Goal: Information Seeking & Learning: Find specific page/section

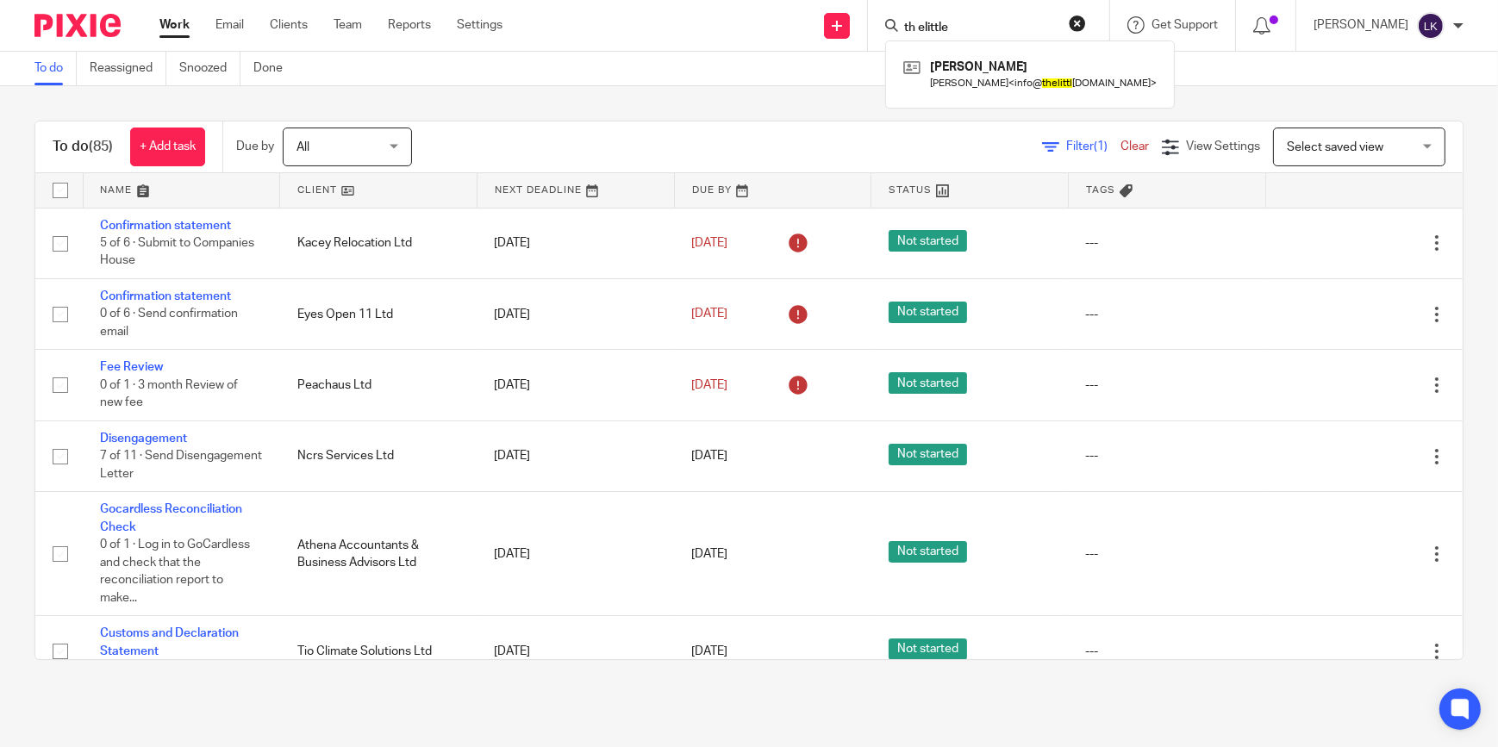
type input "th elittle"
click button "submit" at bounding box center [0, 0] width 0 height 0
click at [999, 73] on link at bounding box center [1033, 74] width 268 height 40
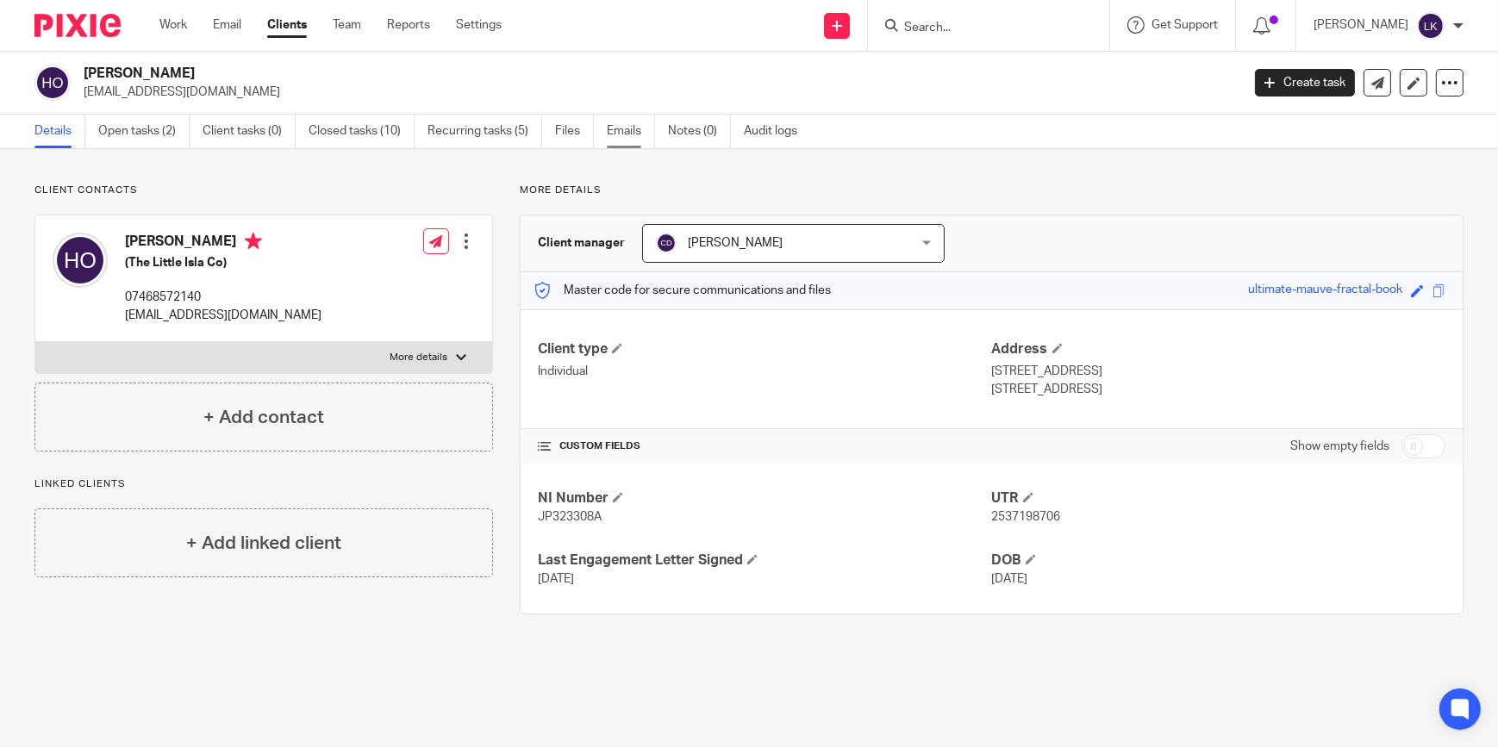
click at [634, 133] on link "Emails" at bounding box center [631, 132] width 48 height 34
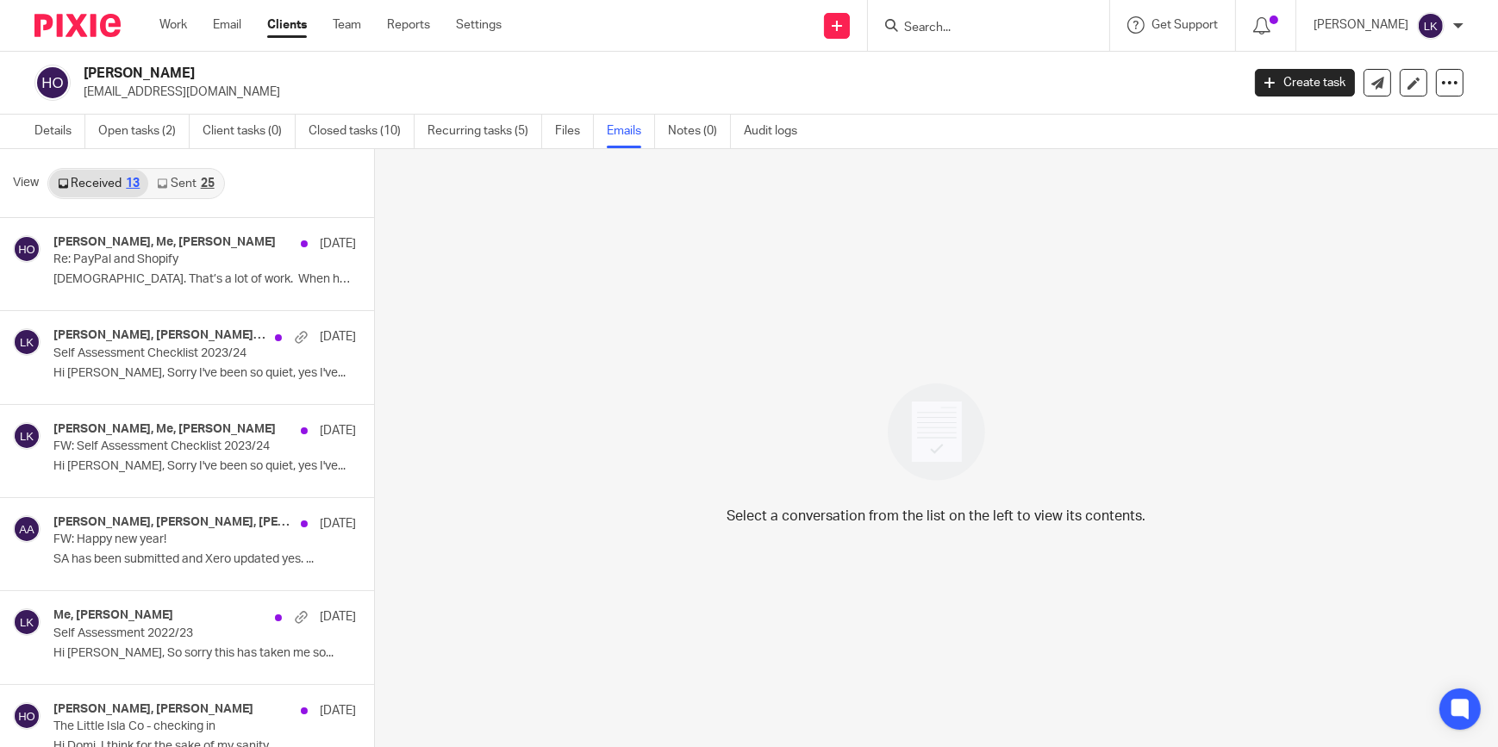
click at [173, 176] on link "Sent 25" at bounding box center [185, 184] width 74 height 28
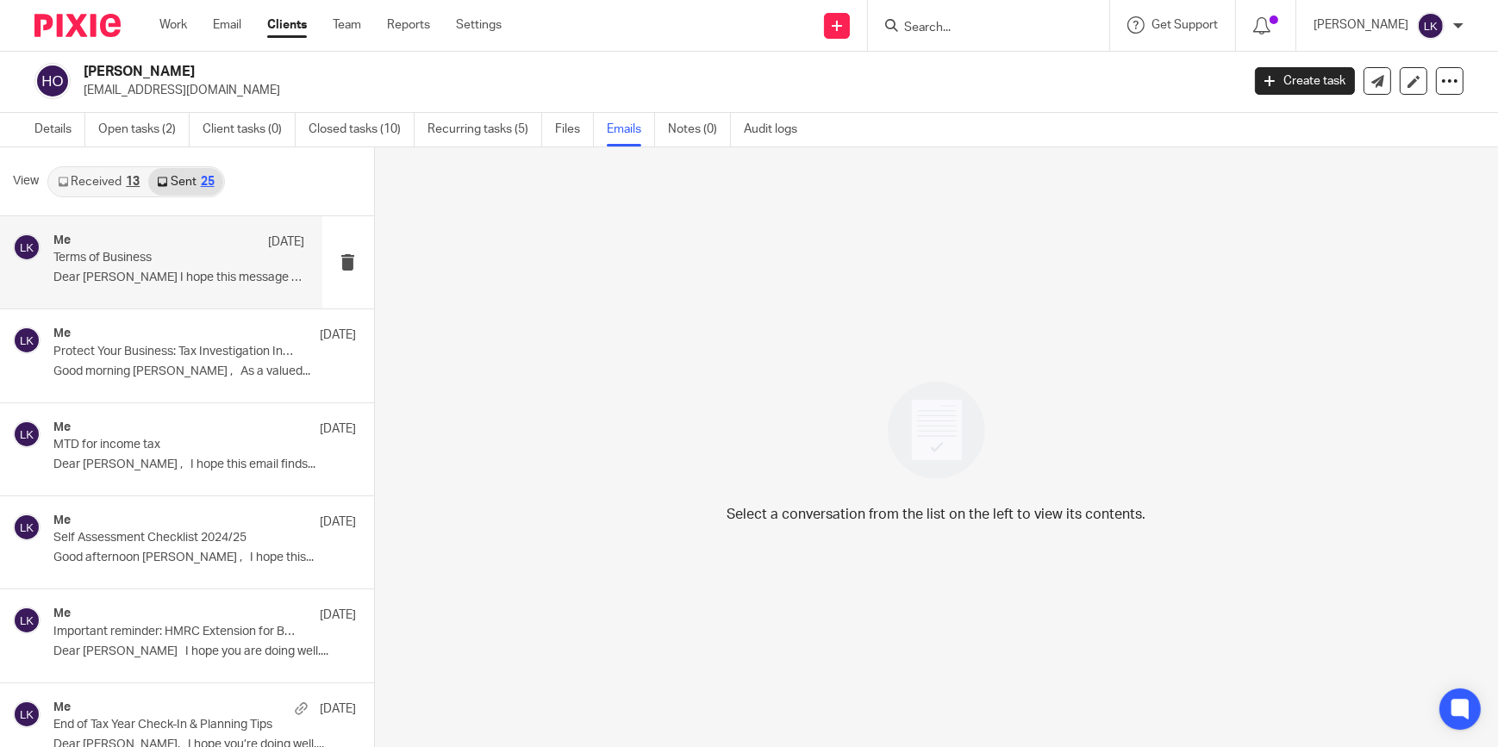
click at [189, 254] on p "Terms of Business" at bounding box center [153, 258] width 201 height 15
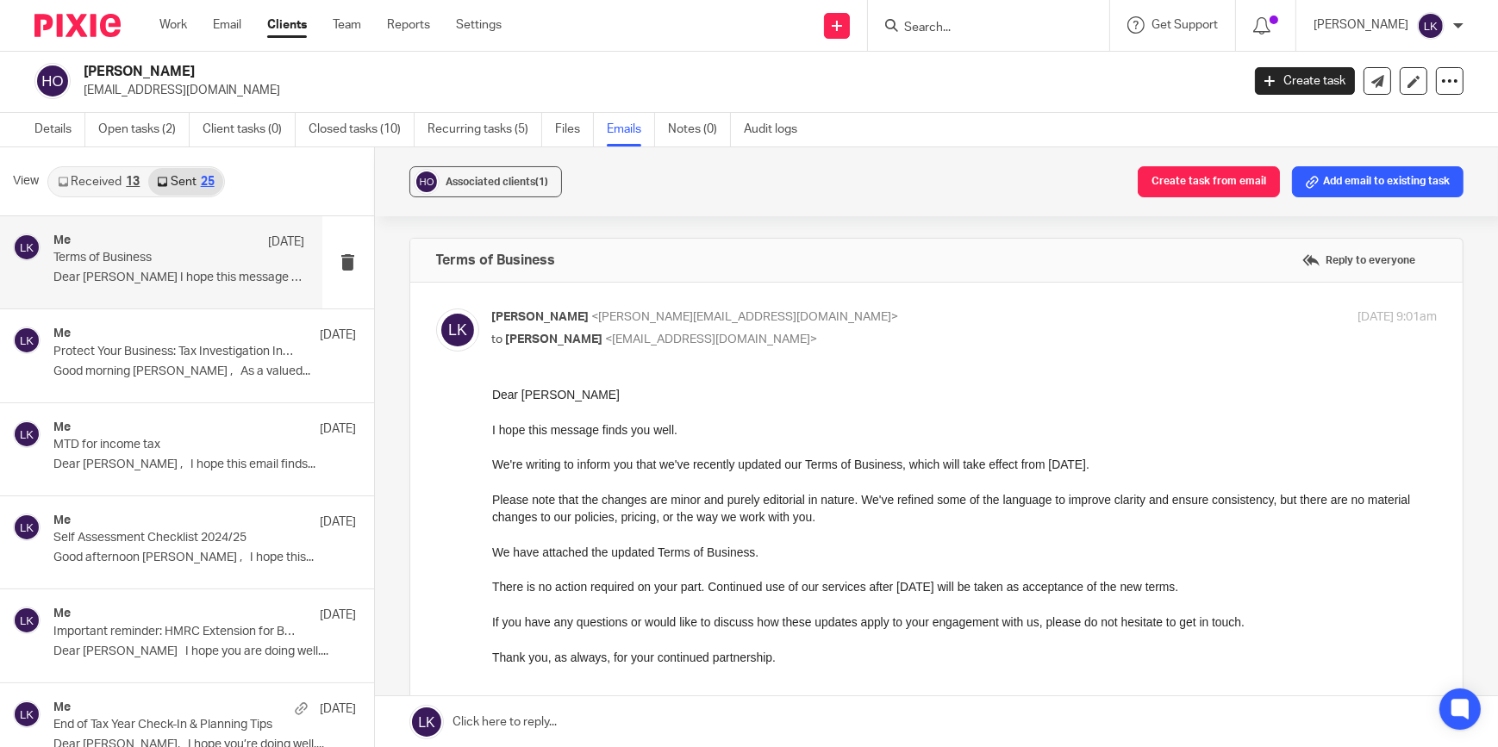
scroll to position [0, 0]
click at [203, 546] on div "Me 7 Apr Self Assessment Checklist 2024/25 Good afternoon Hannah , I hope this.…" at bounding box center [179, 543] width 252 height 58
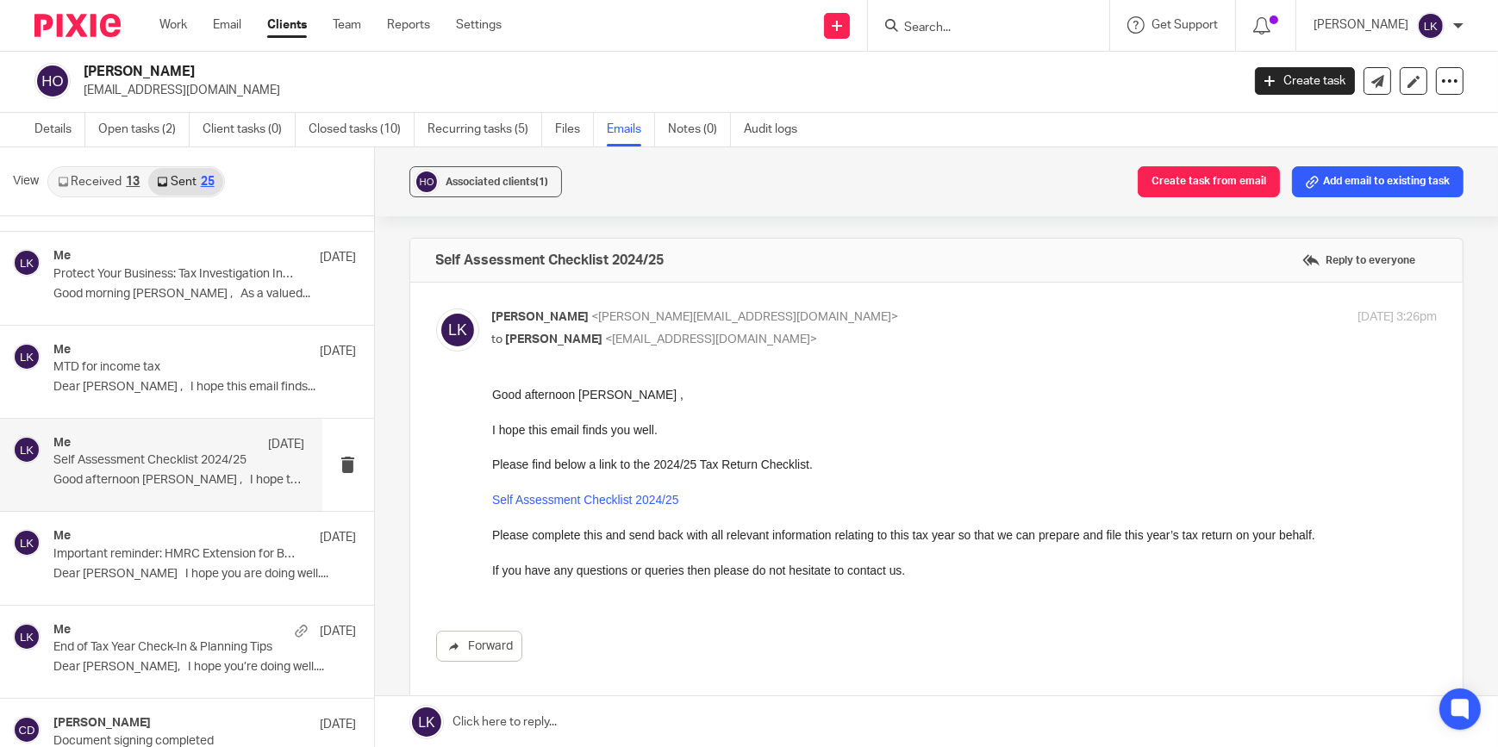
scroll to position [156, 0]
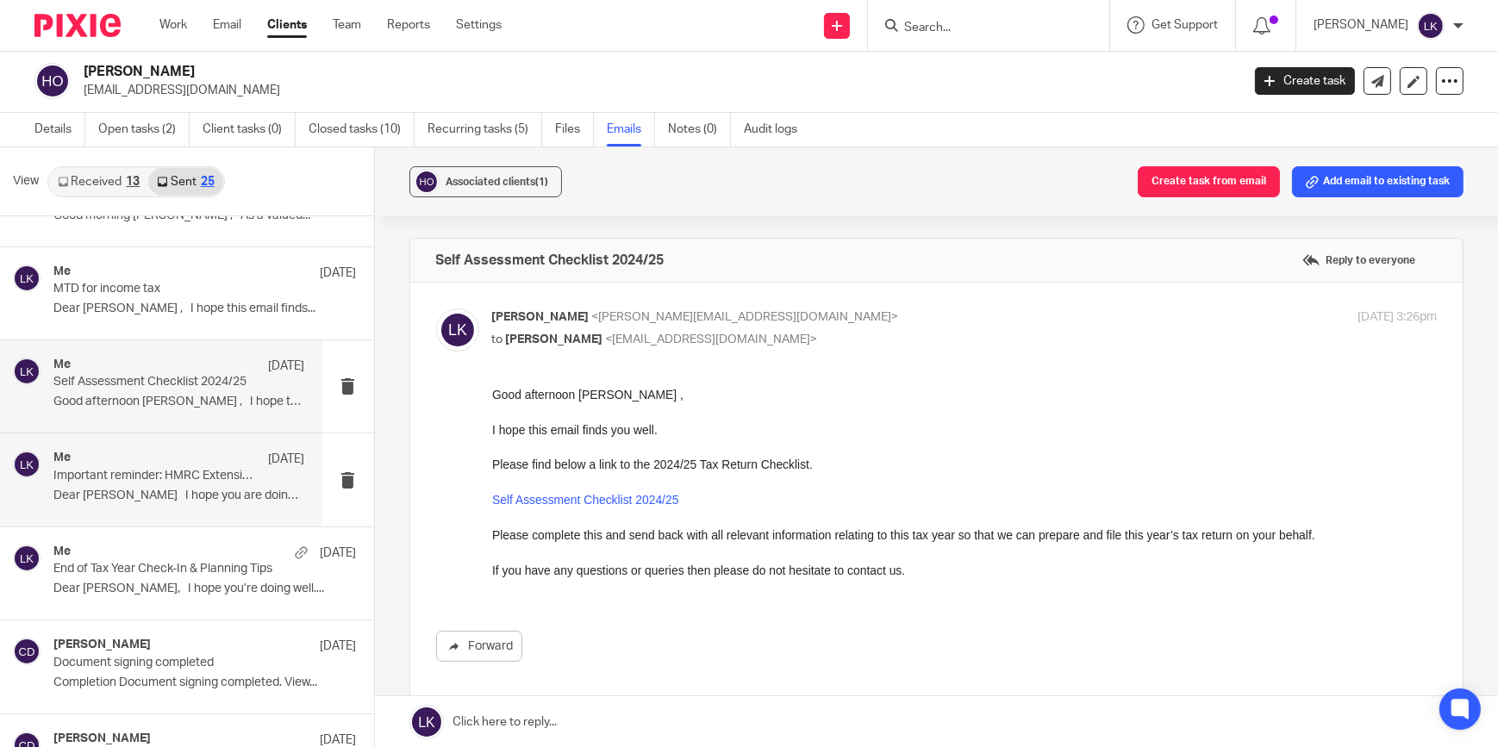
click at [205, 489] on p "Dear Hannah I hope you are doing well...." at bounding box center [179, 496] width 252 height 15
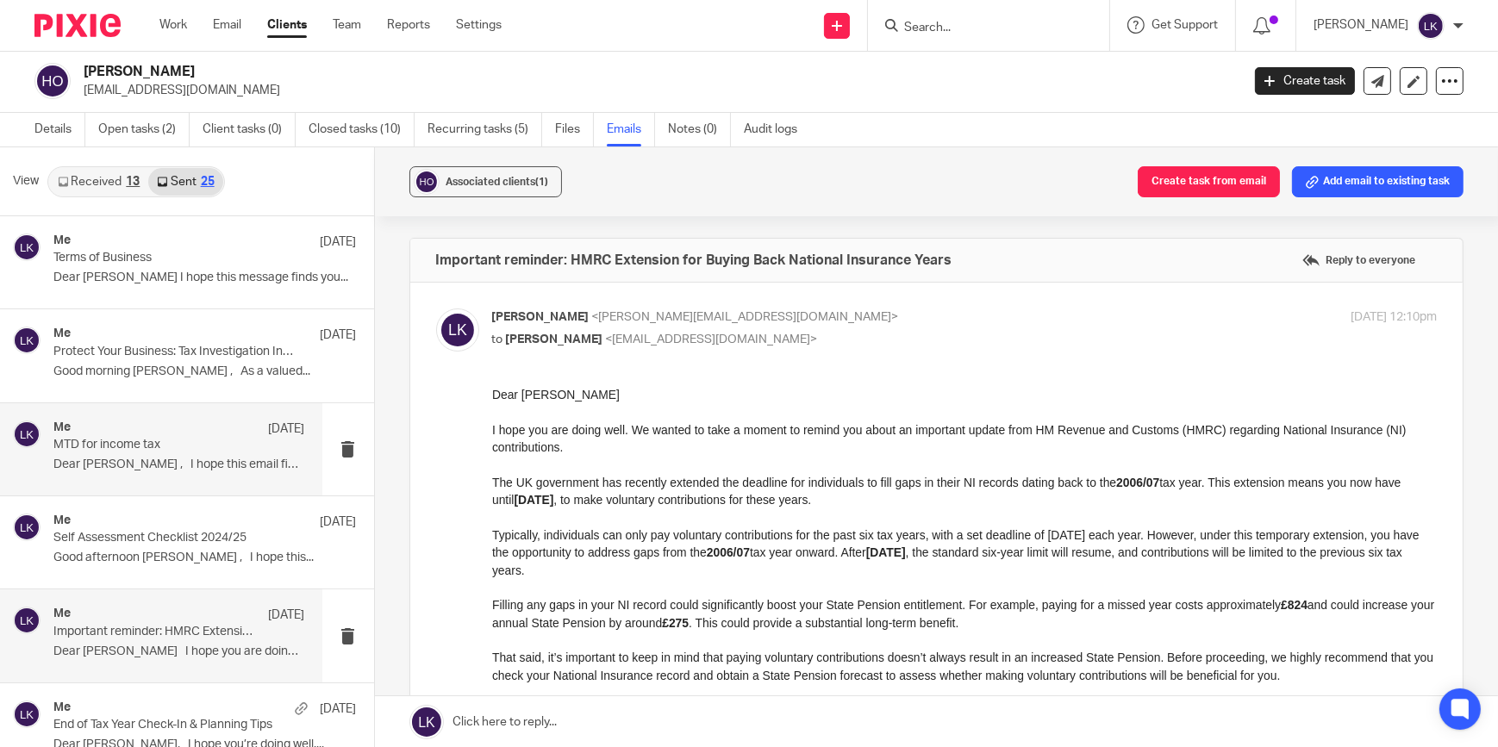
scroll to position [0, 0]
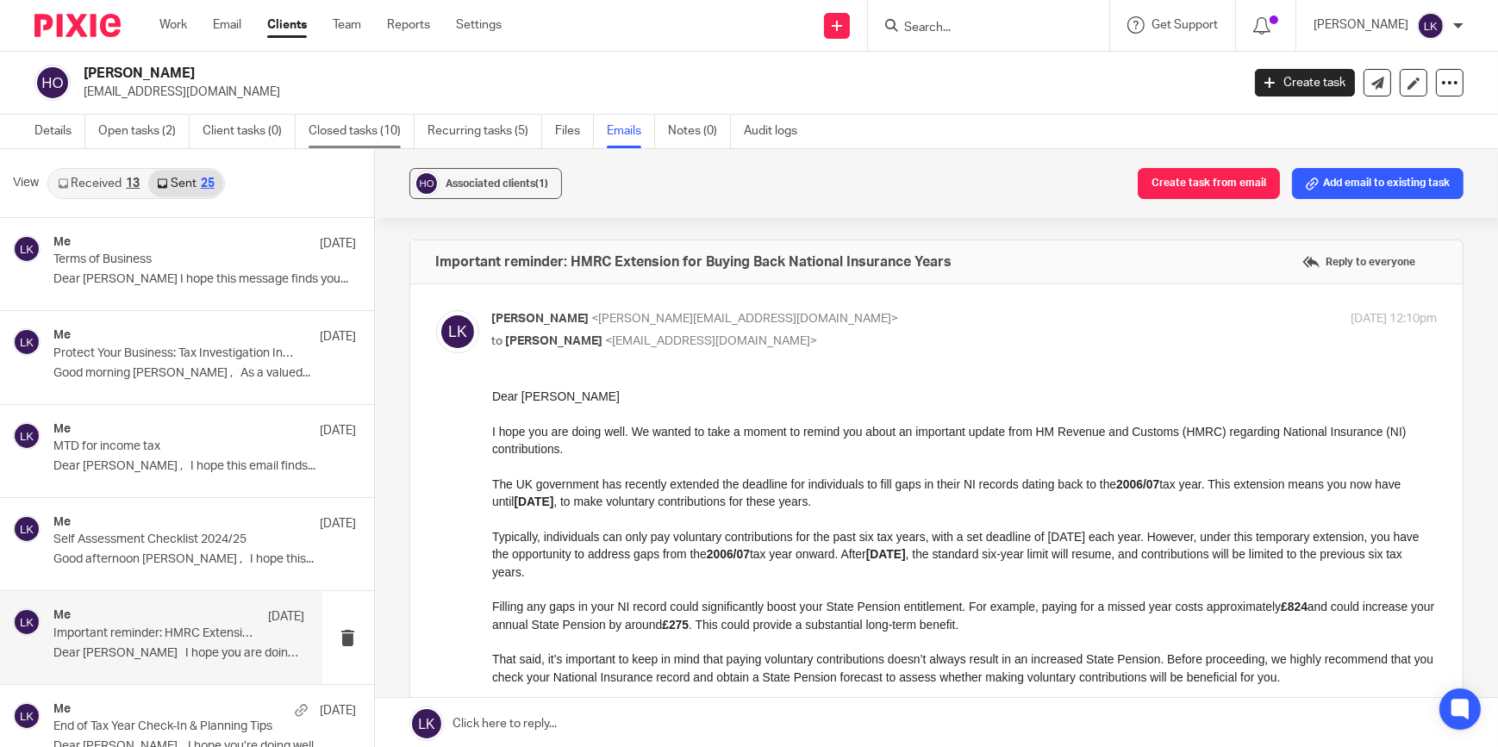
click at [353, 129] on link "Closed tasks (10)" at bounding box center [362, 132] width 106 height 34
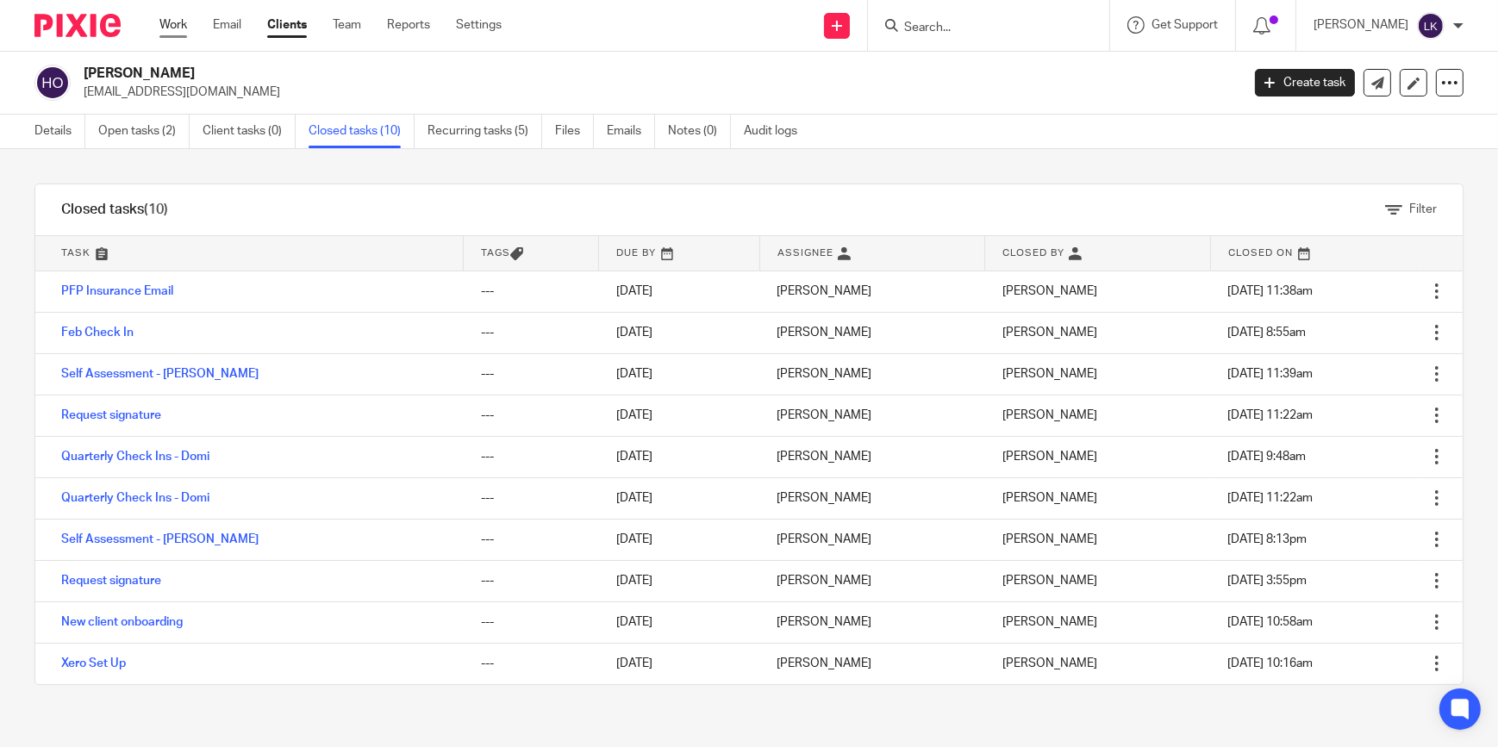
click at [172, 25] on link "Work" at bounding box center [173, 24] width 28 height 17
